Goal: Navigation & Orientation: Find specific page/section

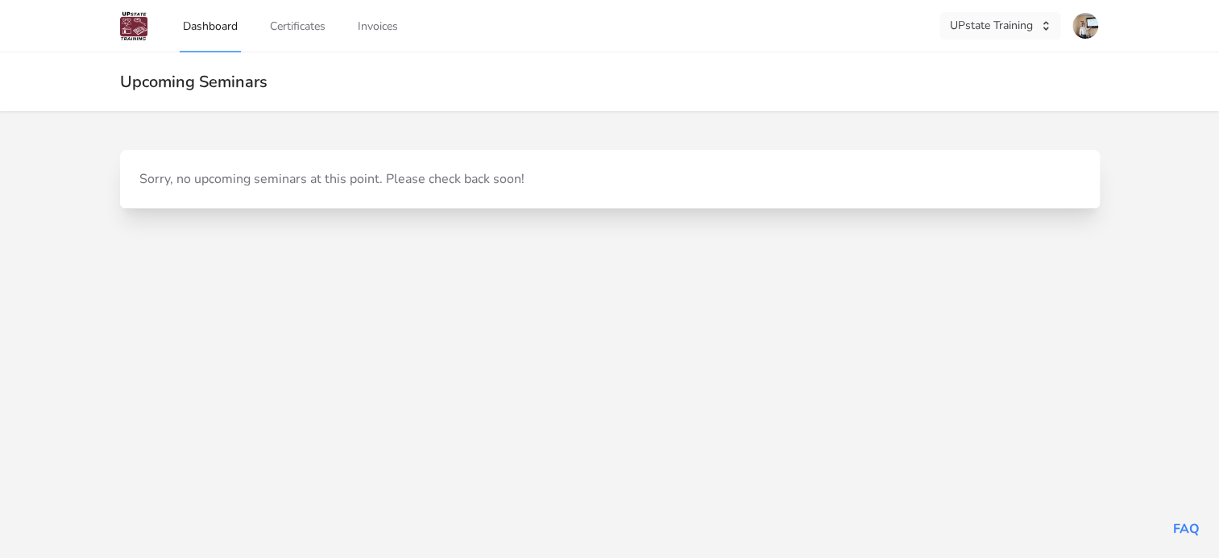
click at [1049, 30] on icon "button" at bounding box center [1045, 25] width 13 height 13
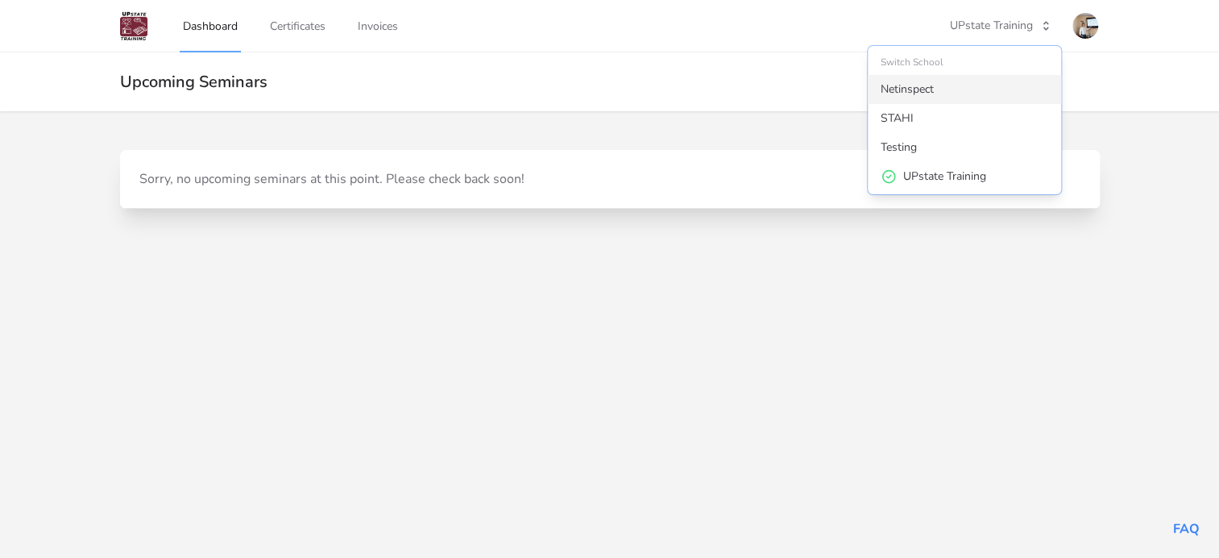
click at [919, 91] on div "Netinspect" at bounding box center [907, 89] width 53 height 16
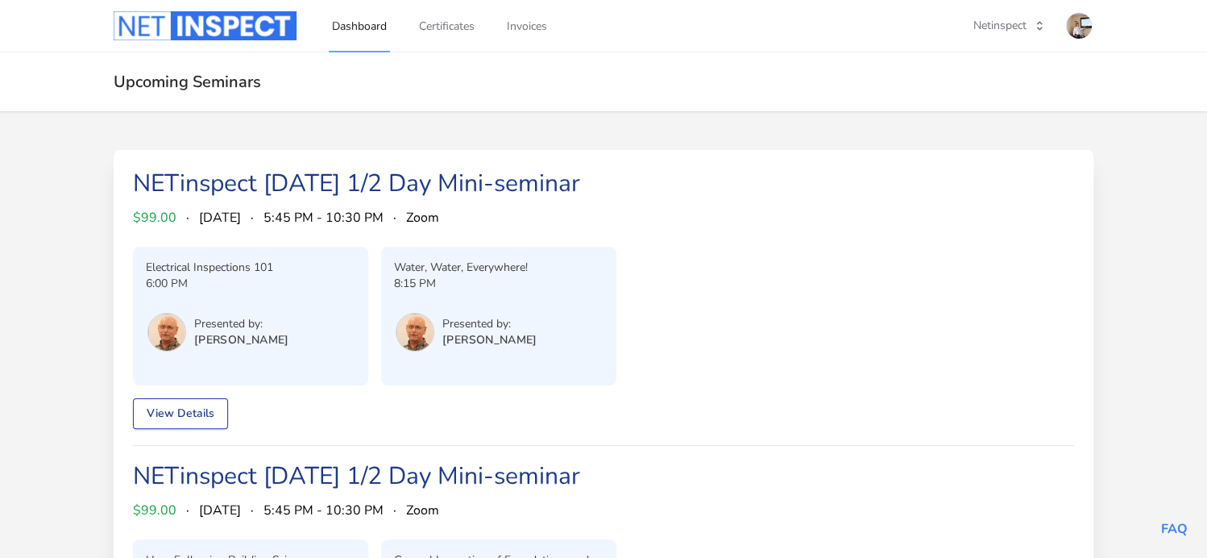
click at [161, 412] on link "View Details" at bounding box center [180, 413] width 95 height 31
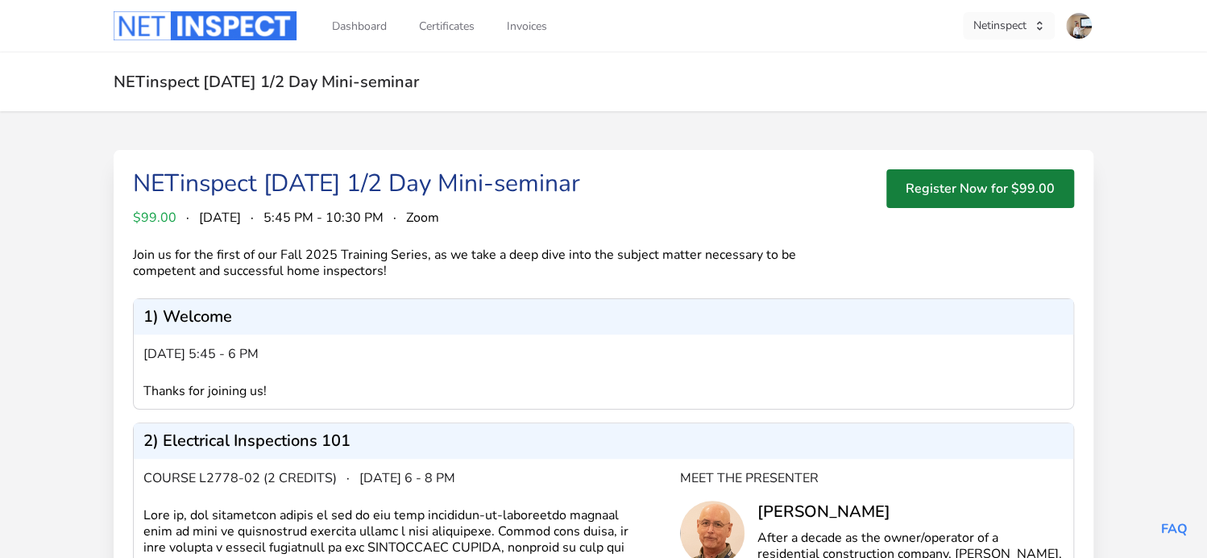
click at [1036, 27] on icon "button" at bounding box center [1039, 25] width 13 height 13
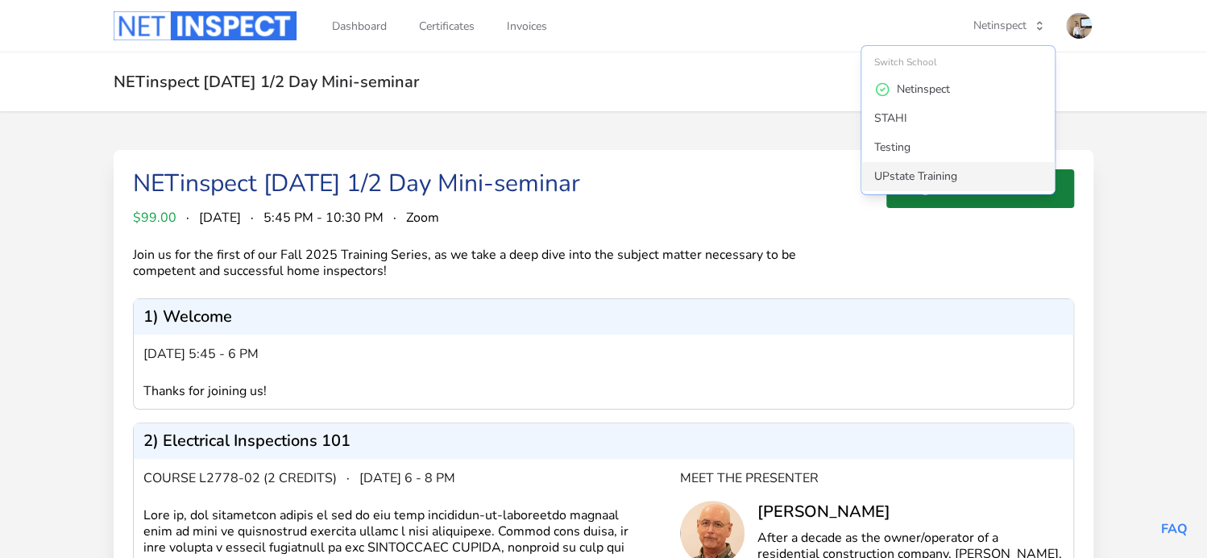
click at [898, 174] on div "UPstate Training" at bounding box center [915, 176] width 83 height 16
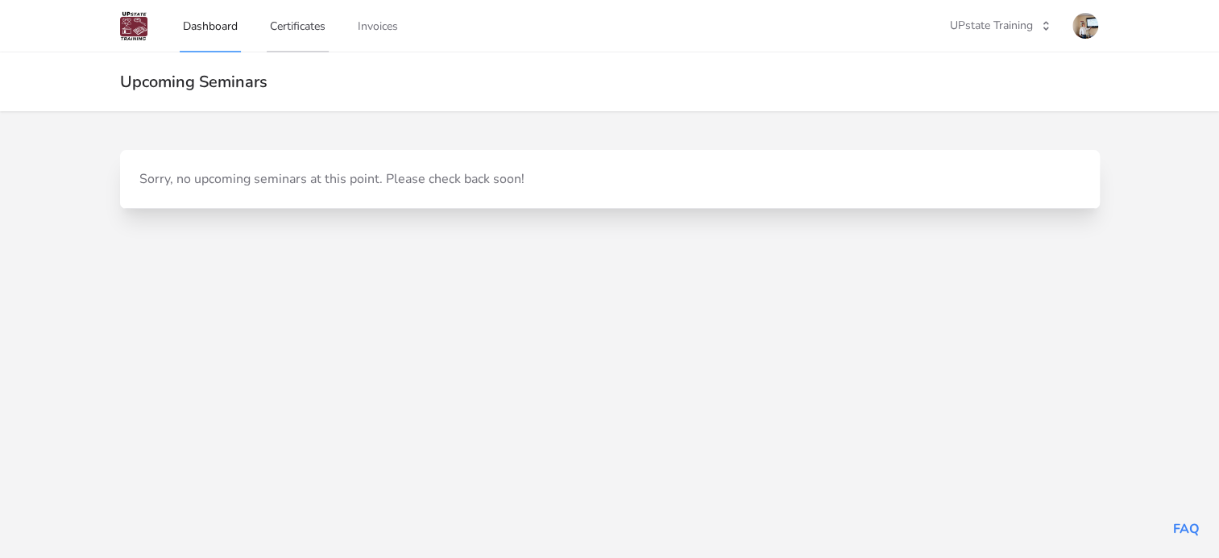
click at [307, 28] on link "Certificates" at bounding box center [298, 25] width 62 height 53
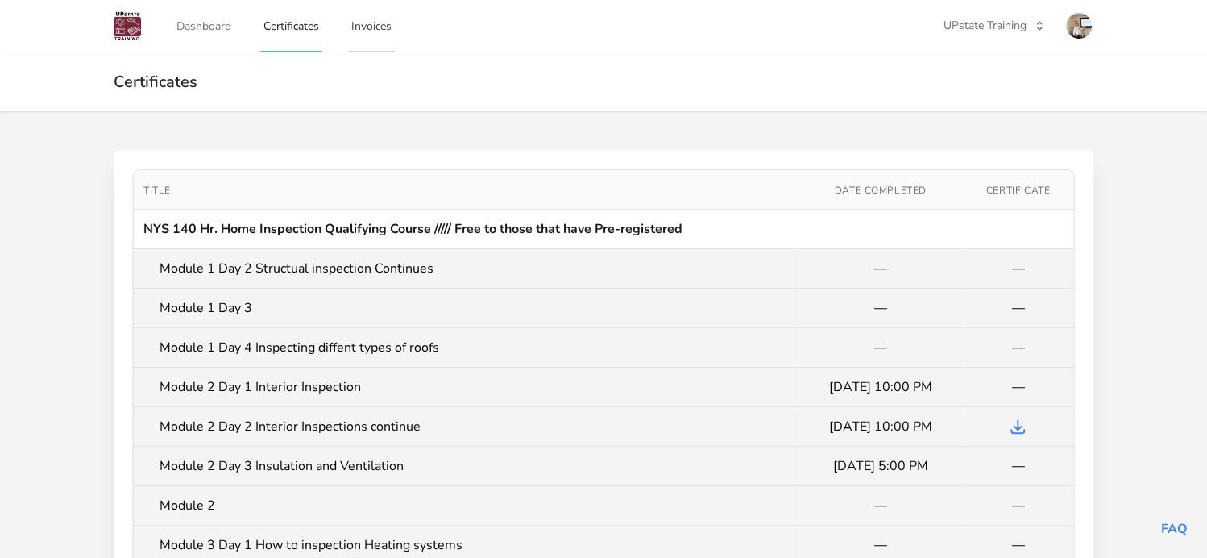
click at [369, 27] on link "Invoices" at bounding box center [371, 25] width 47 height 53
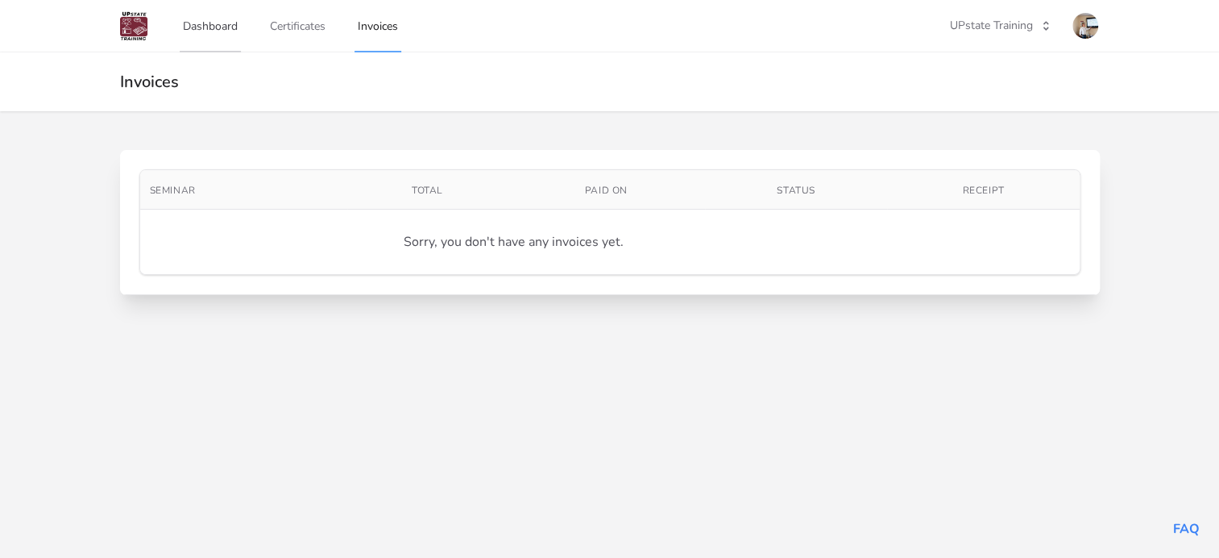
click at [205, 25] on link "Dashboard" at bounding box center [210, 25] width 61 height 53
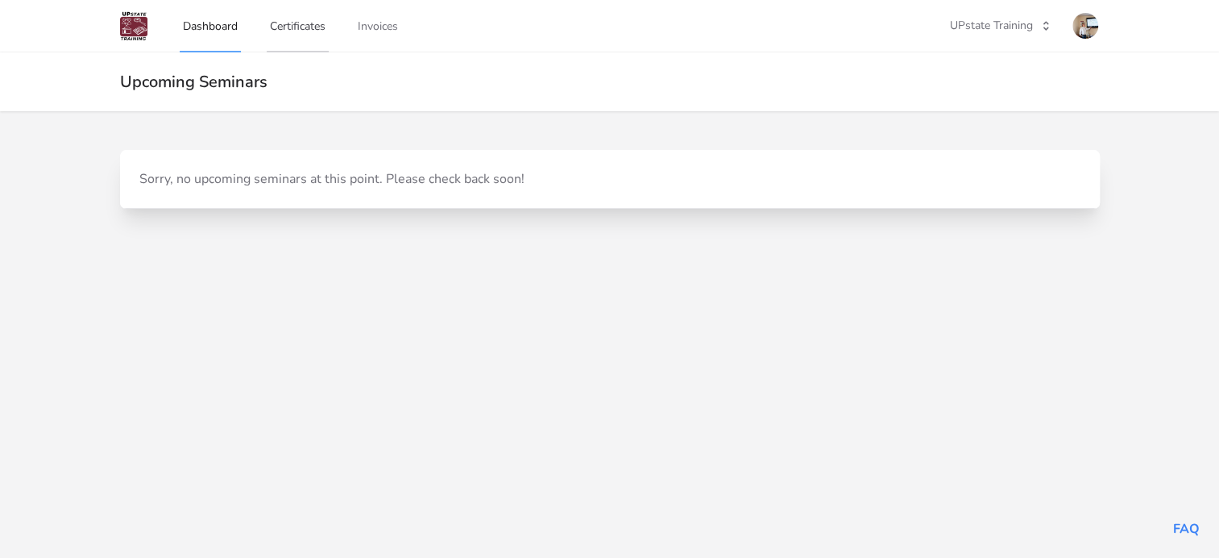
click at [302, 27] on link "Certificates" at bounding box center [298, 25] width 62 height 53
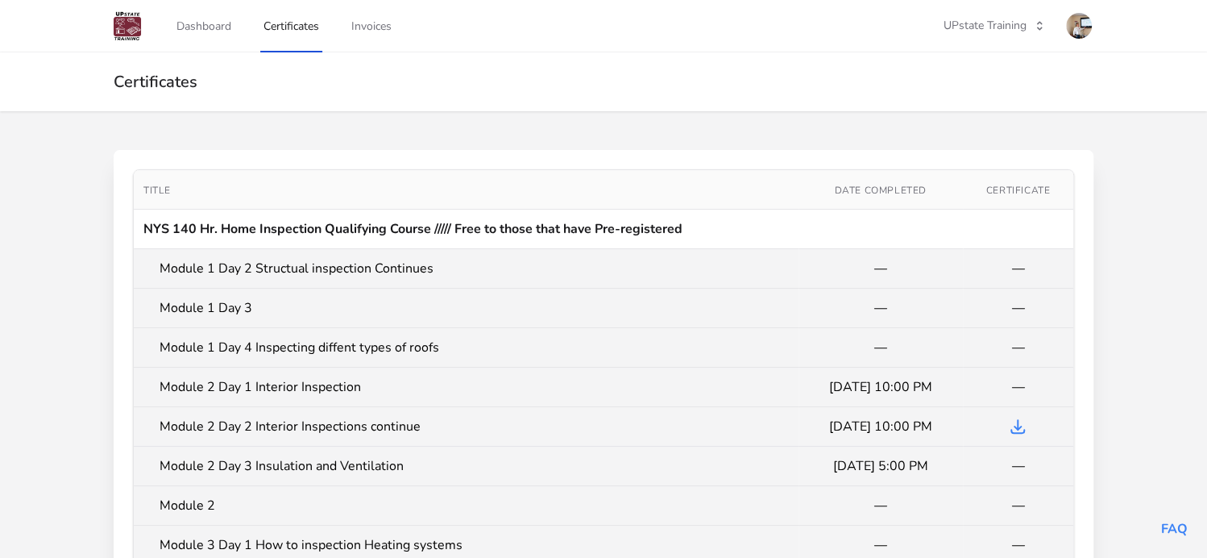
click at [302, 27] on link "Certificates" at bounding box center [291, 25] width 62 height 53
click at [135, 25] on img at bounding box center [127, 25] width 27 height 29
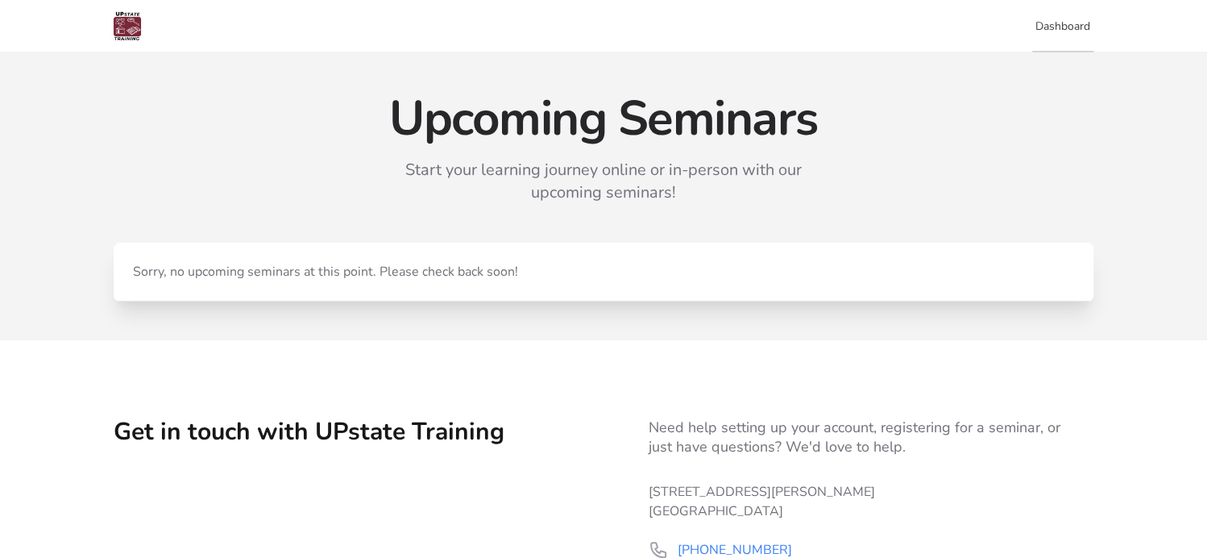
click at [1060, 26] on link "Dashboard" at bounding box center [1062, 25] width 61 height 53
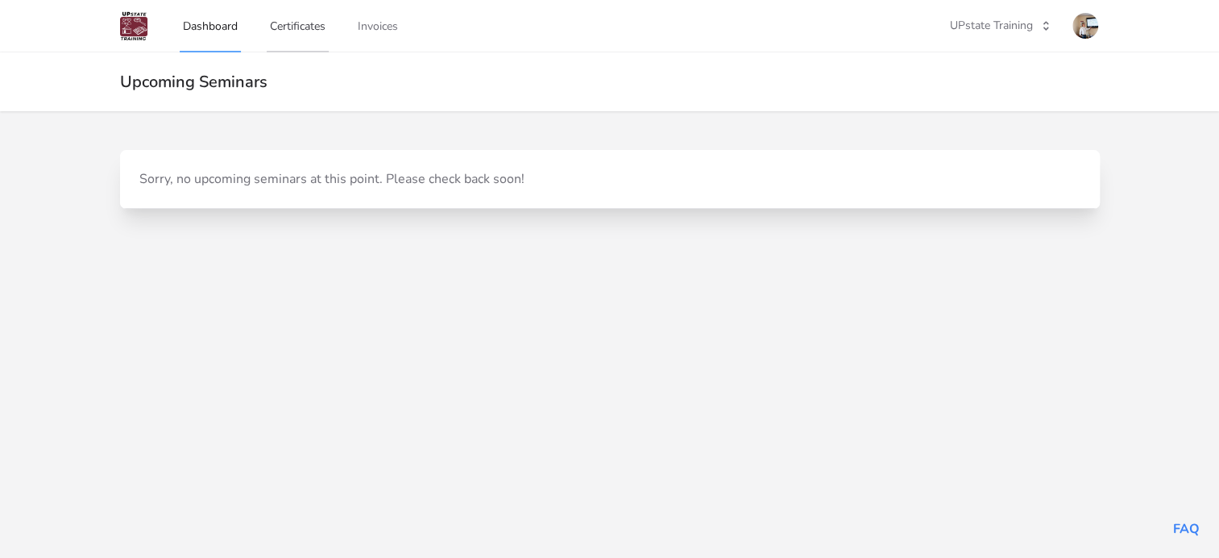
click at [297, 27] on link "Certificates" at bounding box center [298, 25] width 62 height 53
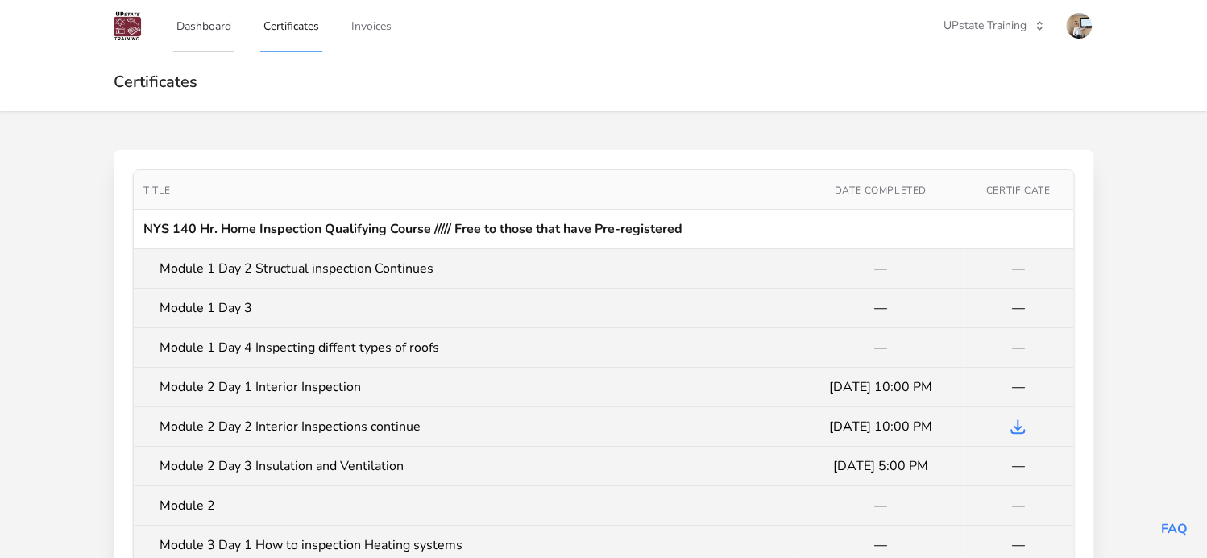
click at [200, 27] on link "Dashboard" at bounding box center [203, 25] width 61 height 53
